Goal: Task Accomplishment & Management: Manage account settings

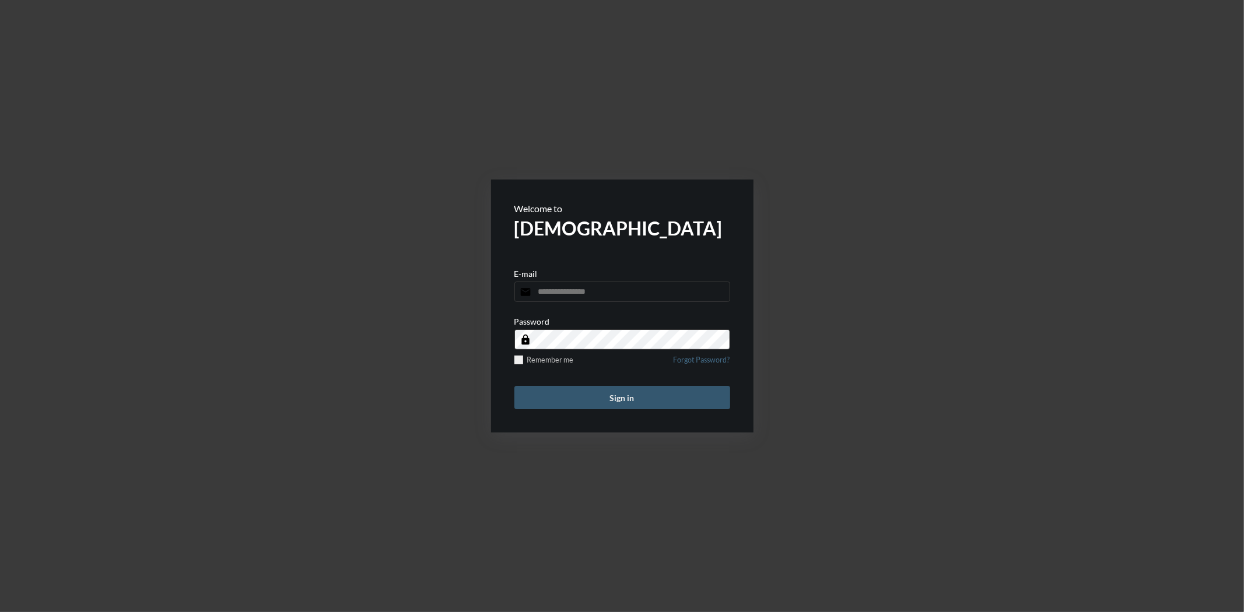
type input "**********"
click at [608, 391] on button "Sign in" at bounding box center [622, 397] width 216 height 23
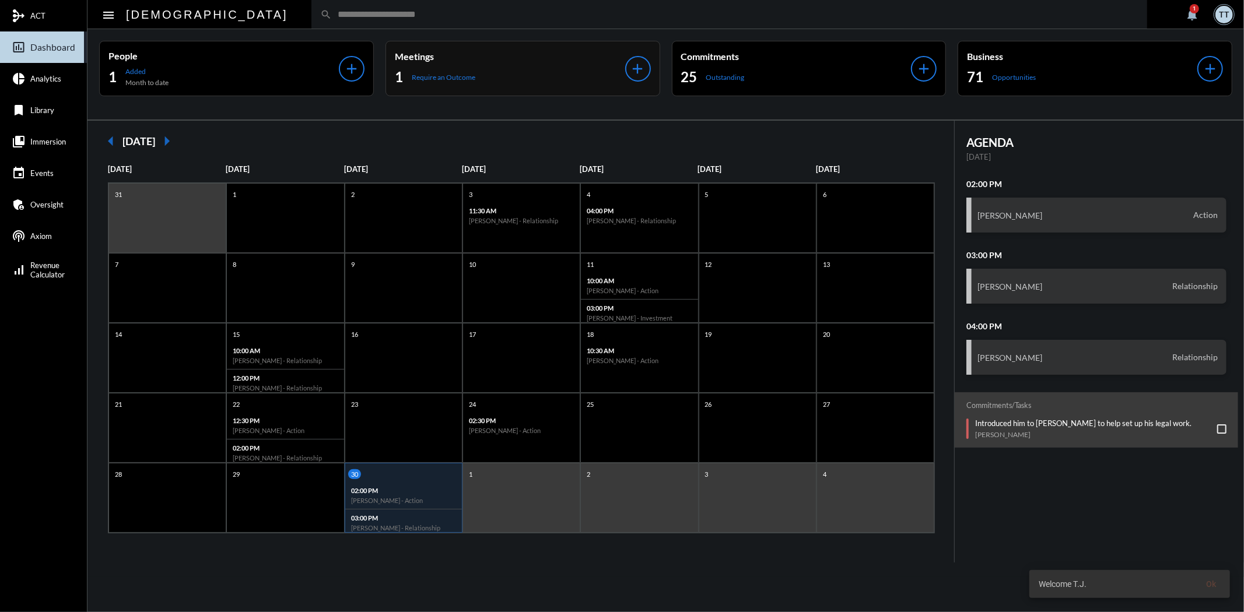
click at [564, 65] on div "Meetings 1 Require an Outcome" at bounding box center [510, 69] width 230 height 36
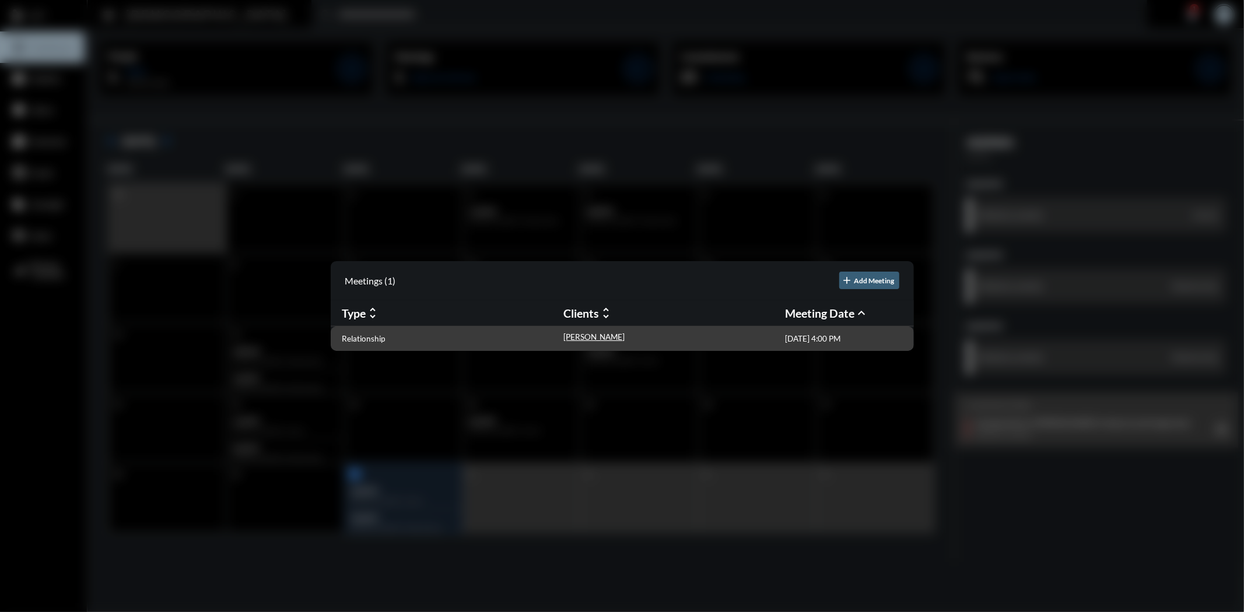
click at [363, 343] on div "Relationship" at bounding box center [453, 338] width 222 height 12
click at [363, 342] on p "Relationship" at bounding box center [363, 338] width 43 height 9
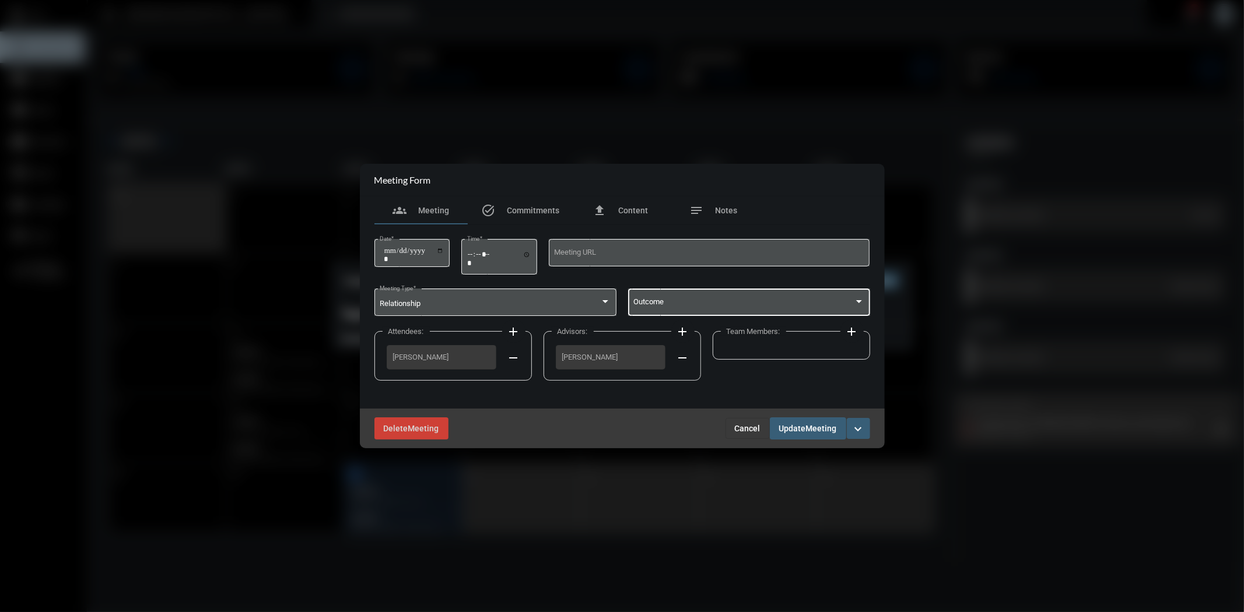
click at [680, 300] on span at bounding box center [743, 304] width 220 height 9
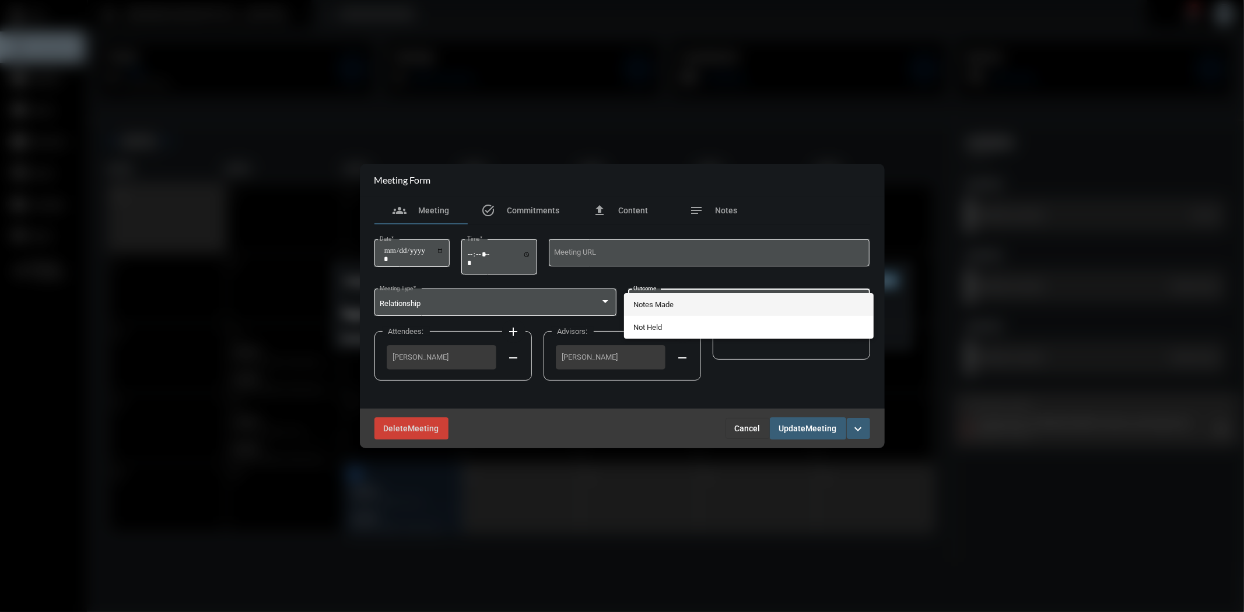
click at [679, 301] on span "Notes Made" at bounding box center [748, 304] width 231 height 23
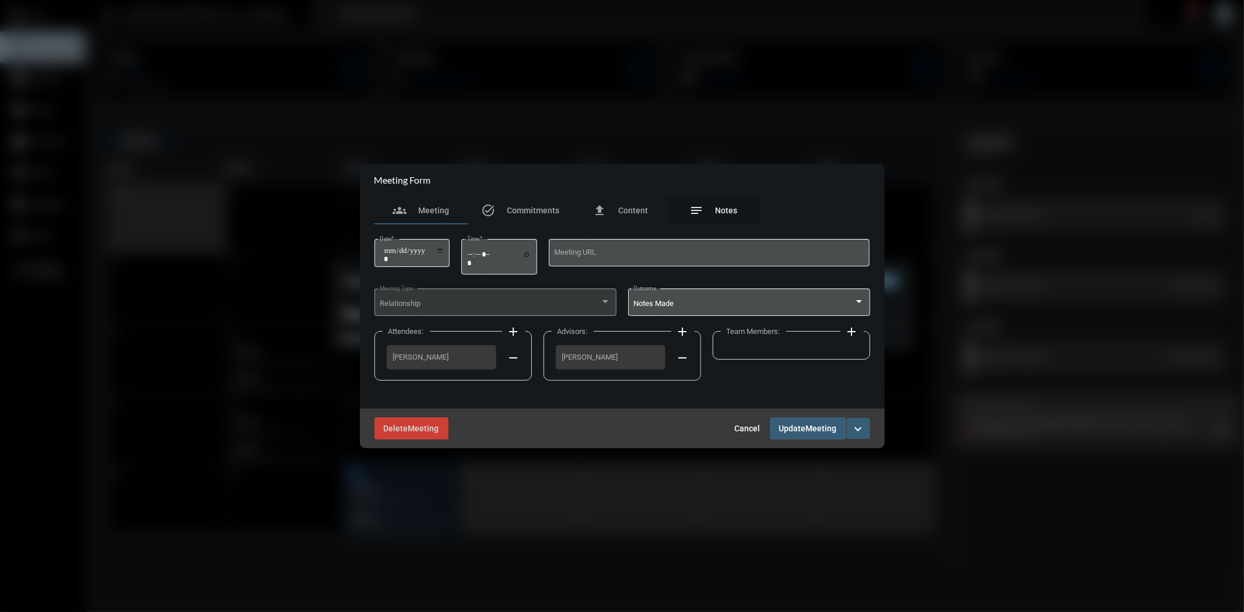
click at [729, 209] on span "Notes" at bounding box center [727, 210] width 22 height 9
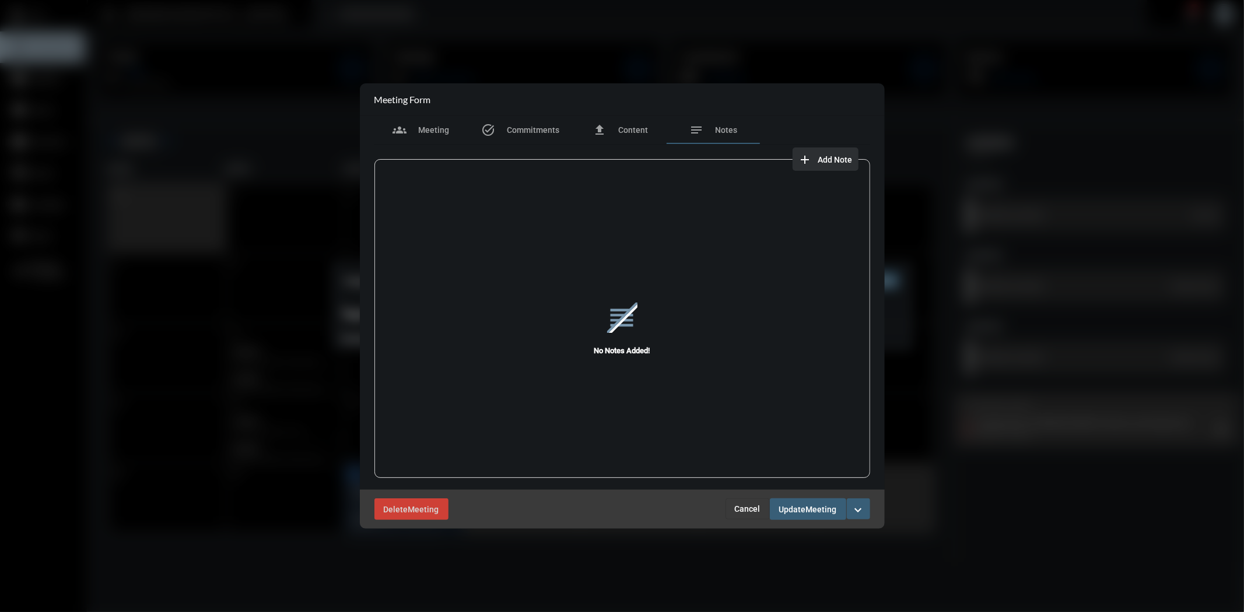
click at [823, 155] on span "Add Note" at bounding box center [835, 159] width 34 height 9
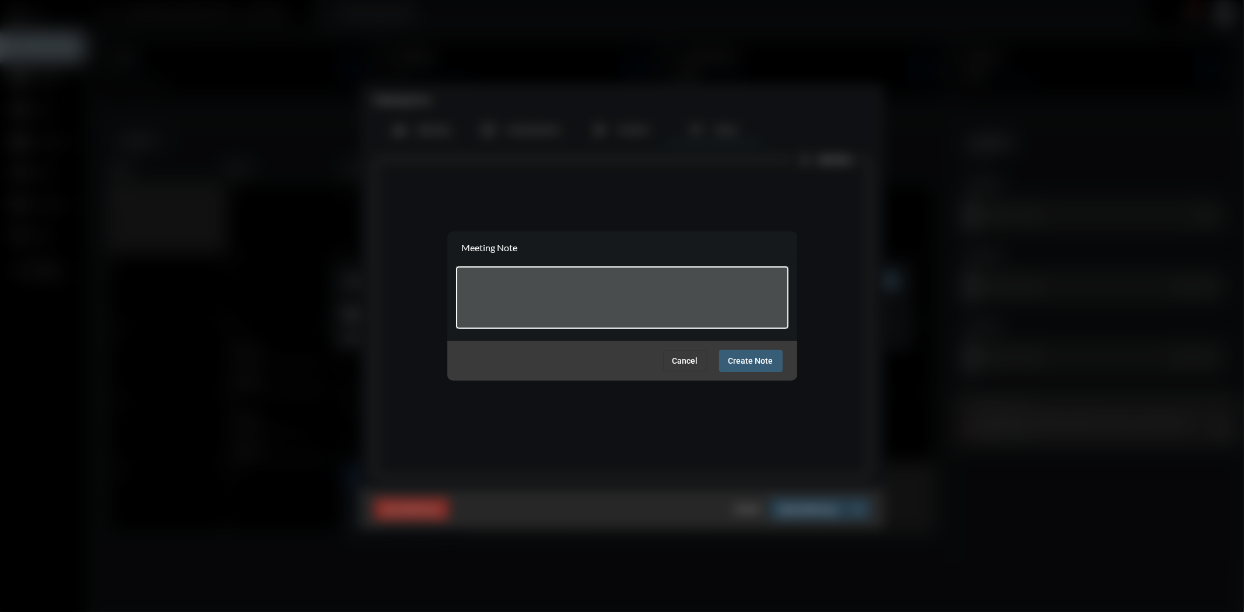
click at [592, 283] on textarea at bounding box center [621, 299] width 321 height 46
type textarea "**********"
click at [766, 363] on span "Create Note" at bounding box center [750, 361] width 45 height 9
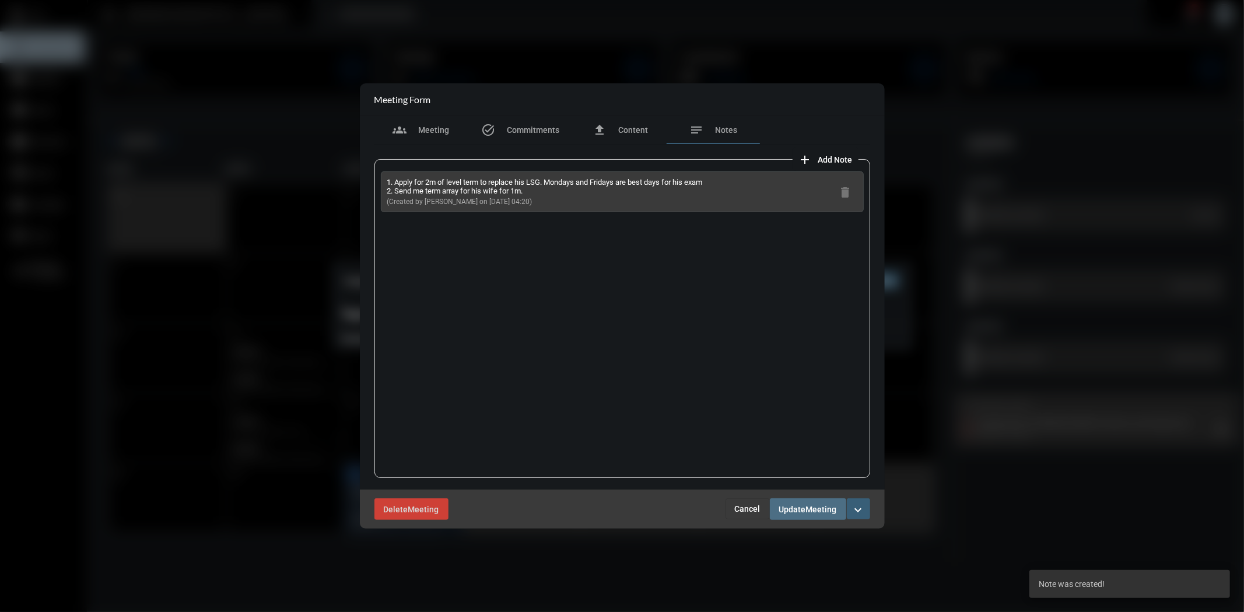
click at [797, 514] on span "Update" at bounding box center [792, 509] width 27 height 9
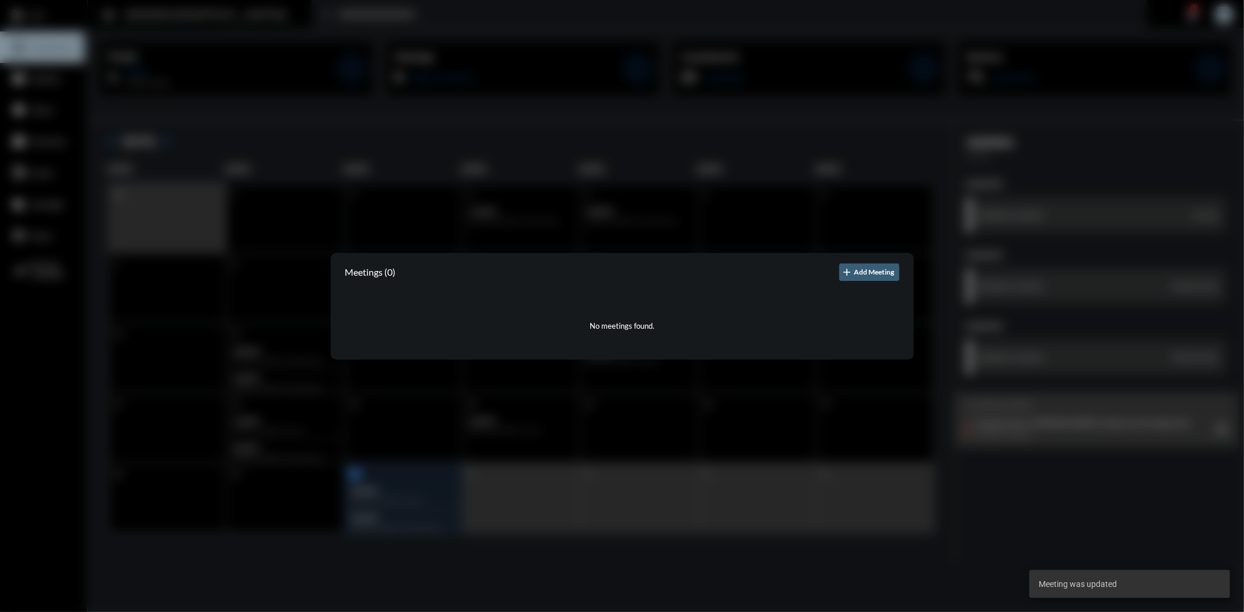
click at [960, 229] on div at bounding box center [622, 306] width 1244 height 612
